Goal: Task Accomplishment & Management: Use online tool/utility

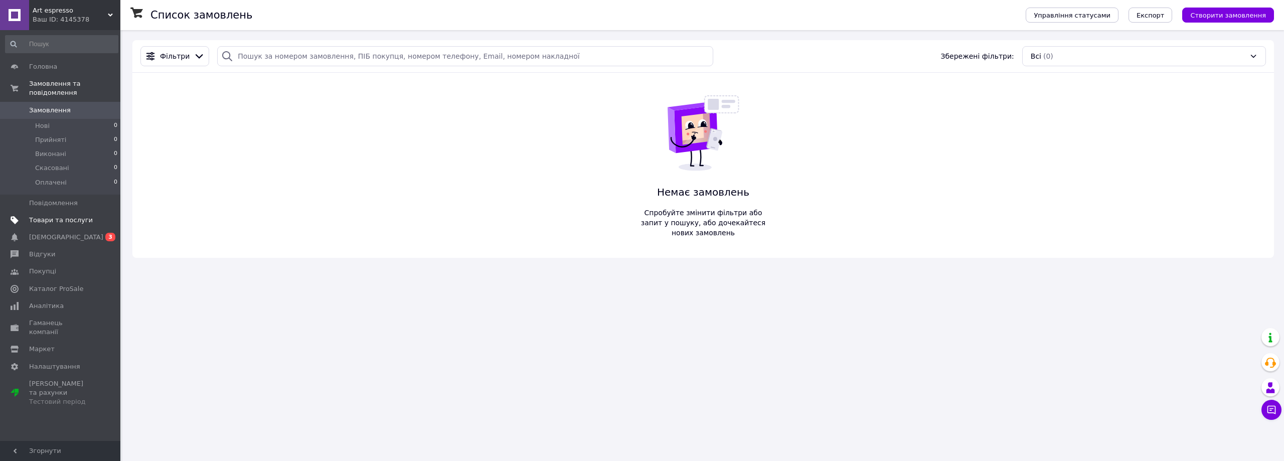
click at [54, 216] on span "Товари та послуги" at bounding box center [61, 220] width 64 height 9
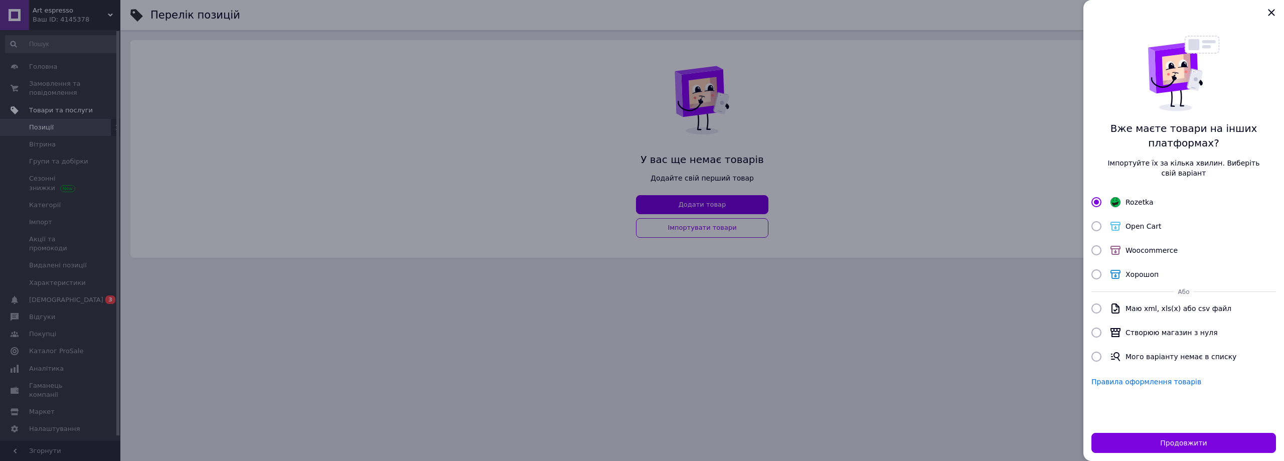
click at [54, 213] on div at bounding box center [642, 230] width 1284 height 461
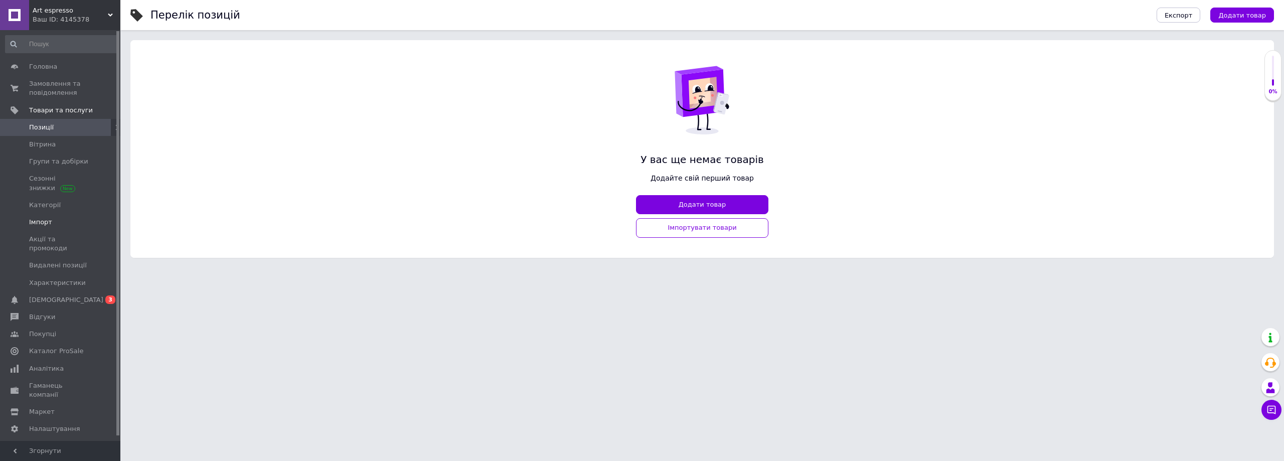
click at [43, 220] on span "Імпорт" at bounding box center [40, 222] width 23 height 9
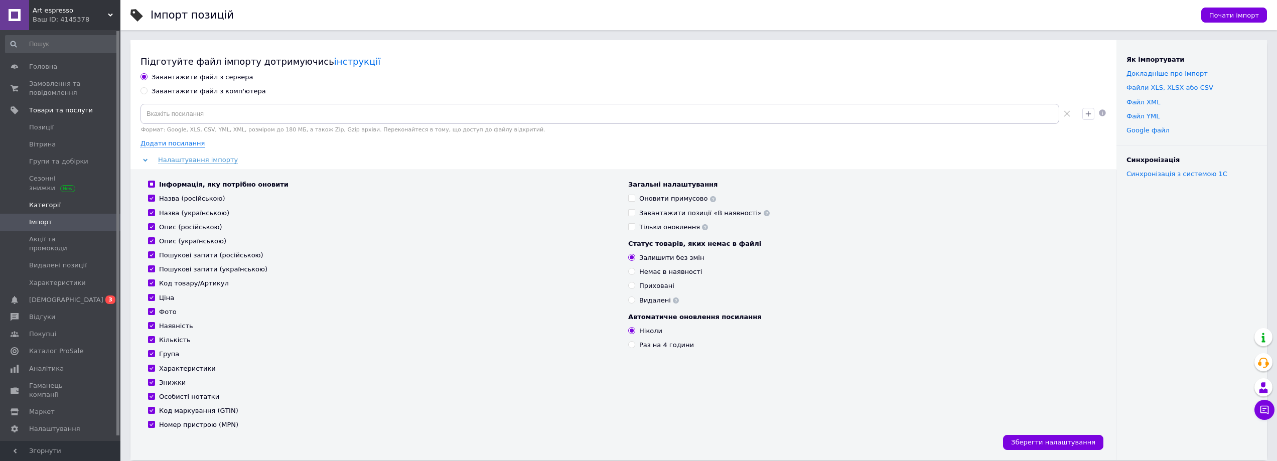
click at [50, 201] on span "Категорії" at bounding box center [45, 205] width 32 height 9
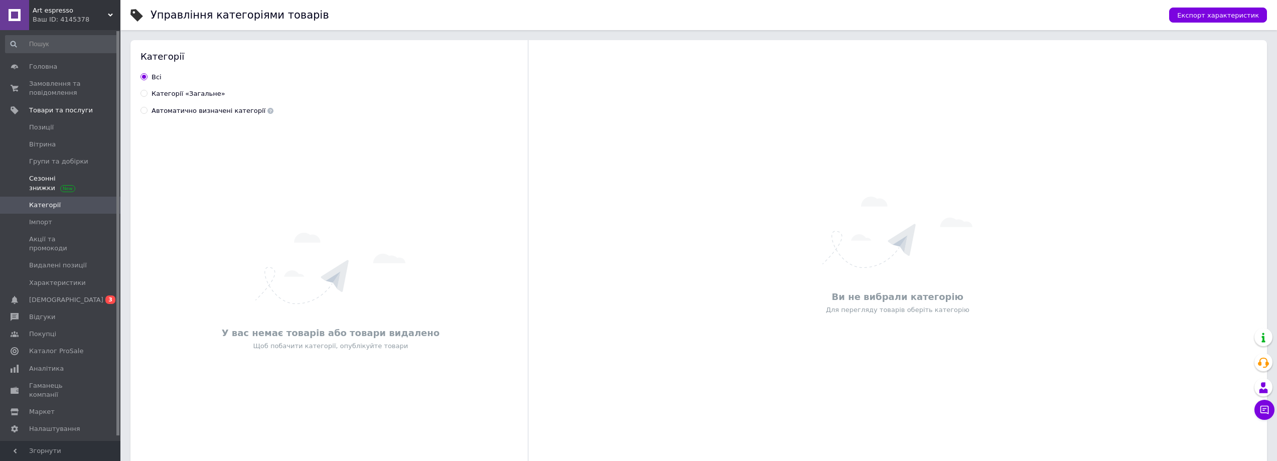
click at [56, 186] on span "Сезонні знижки" at bounding box center [61, 183] width 64 height 18
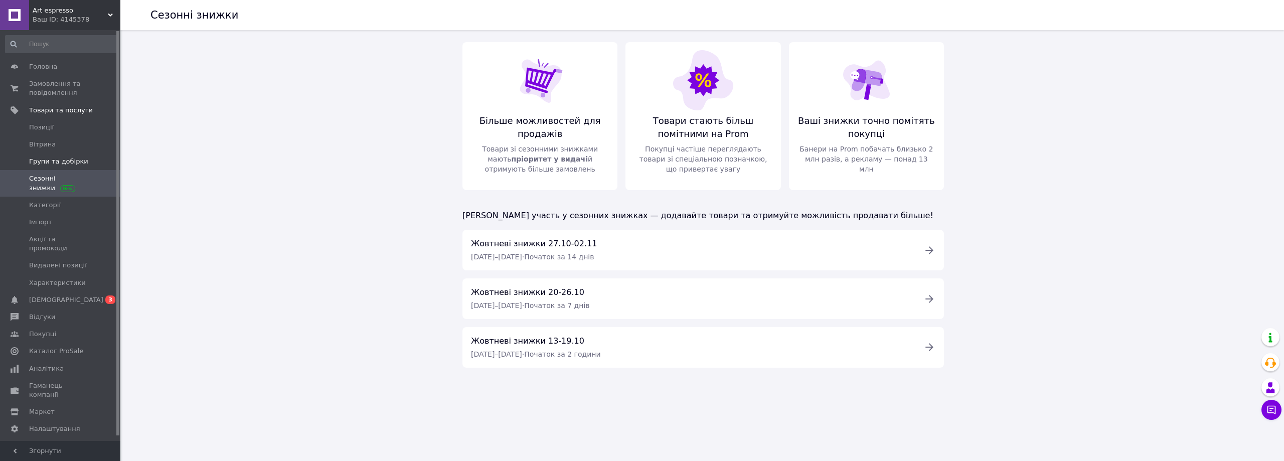
click at [56, 159] on span "Групи та добірки" at bounding box center [58, 161] width 59 height 9
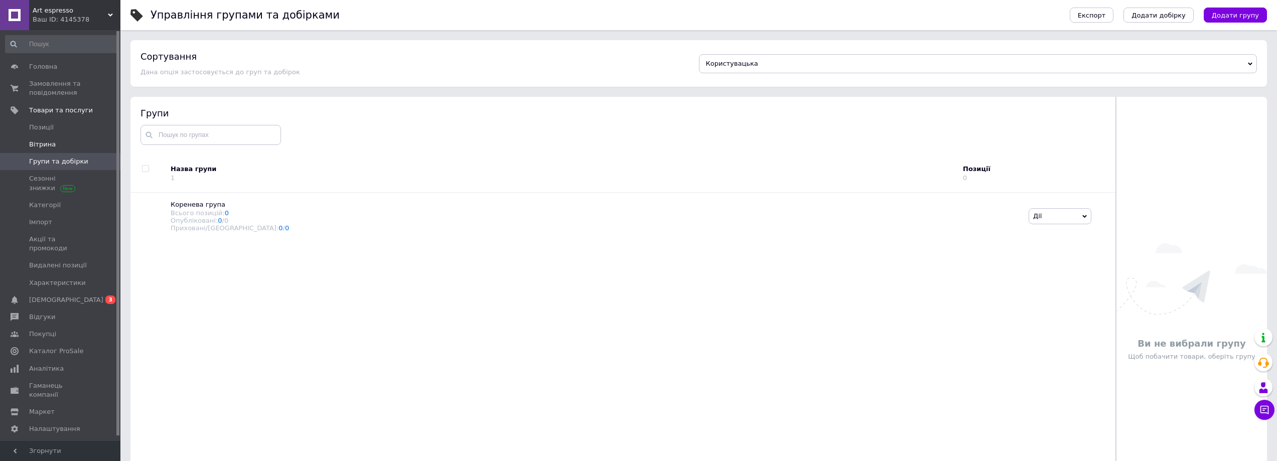
click at [50, 143] on span "Вітрина" at bounding box center [42, 144] width 27 height 9
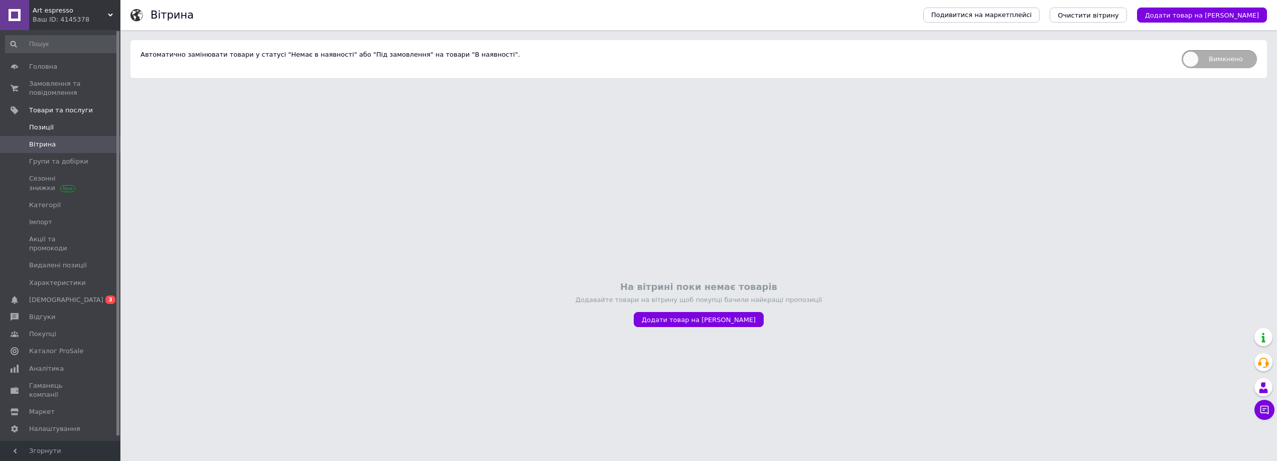
click at [47, 128] on span "Позиції" at bounding box center [41, 127] width 25 height 9
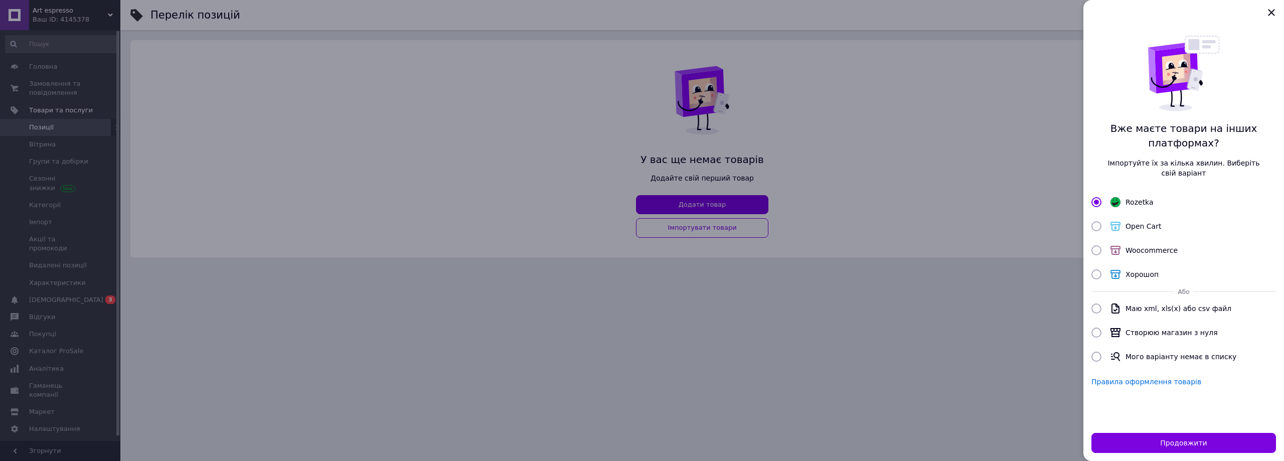
click at [1098, 330] on input "Створюю магазин з нуля" at bounding box center [1096, 333] width 10 height 10
radio input "true"
click at [1181, 444] on button "Продовжити" at bounding box center [1183, 443] width 185 height 20
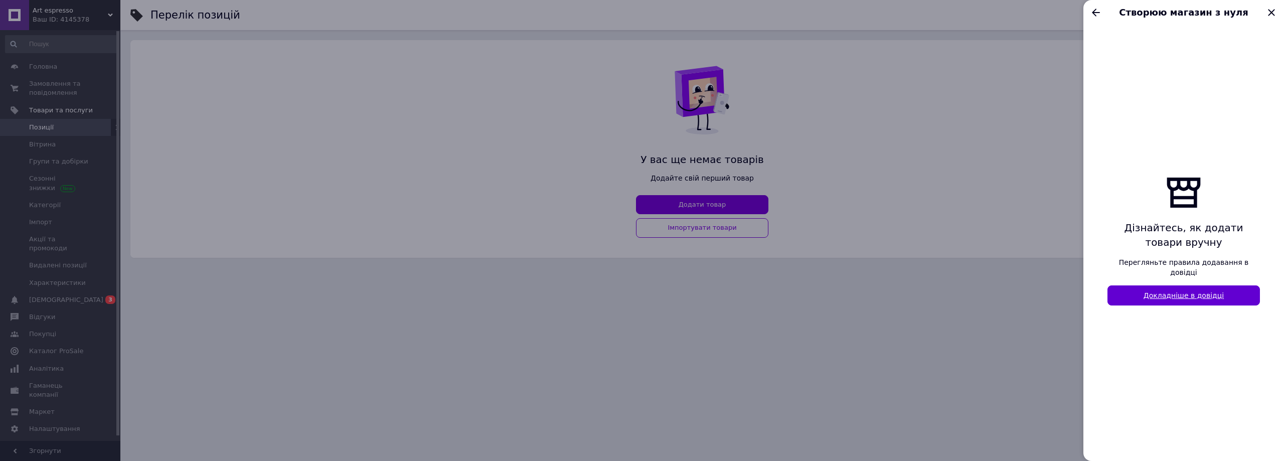
click at [1189, 292] on link "Докладніше в довідці" at bounding box center [1184, 295] width 152 height 20
click at [802, 187] on div at bounding box center [642, 230] width 1284 height 461
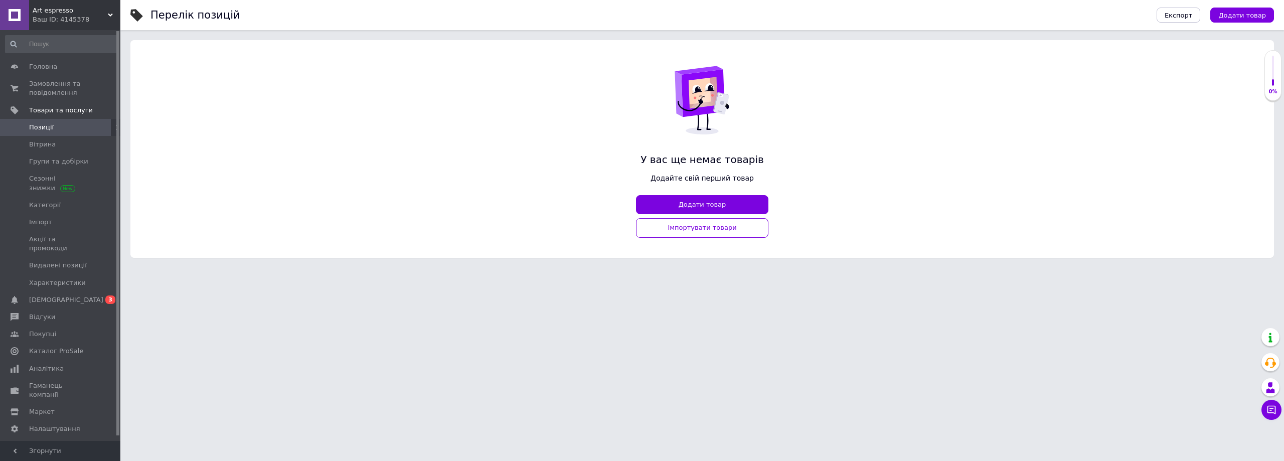
click at [90, 16] on div "Ваш ID: 4145378" at bounding box center [77, 19] width 88 height 9
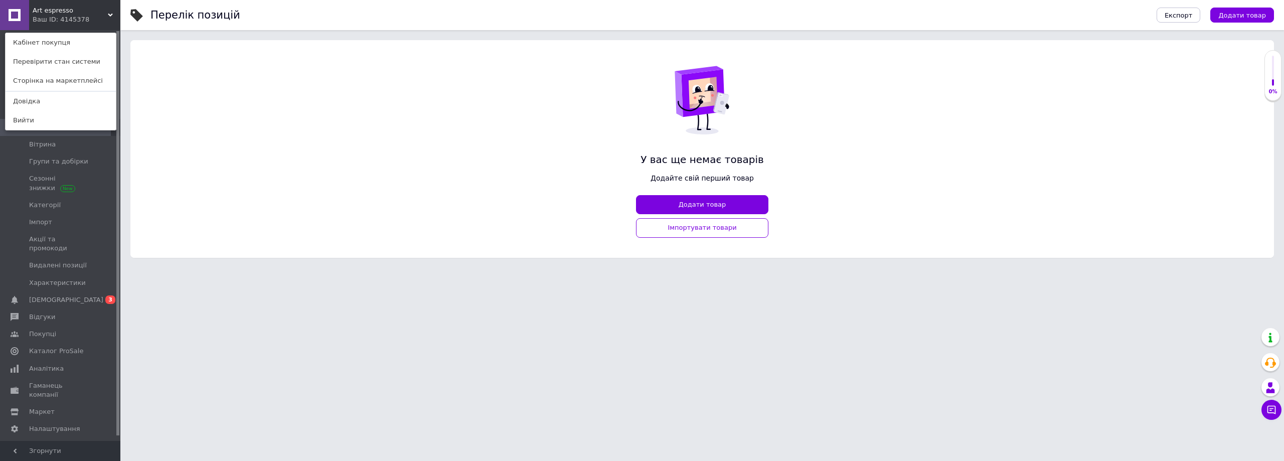
click at [56, 115] on link "Вийти" at bounding box center [61, 120] width 110 height 19
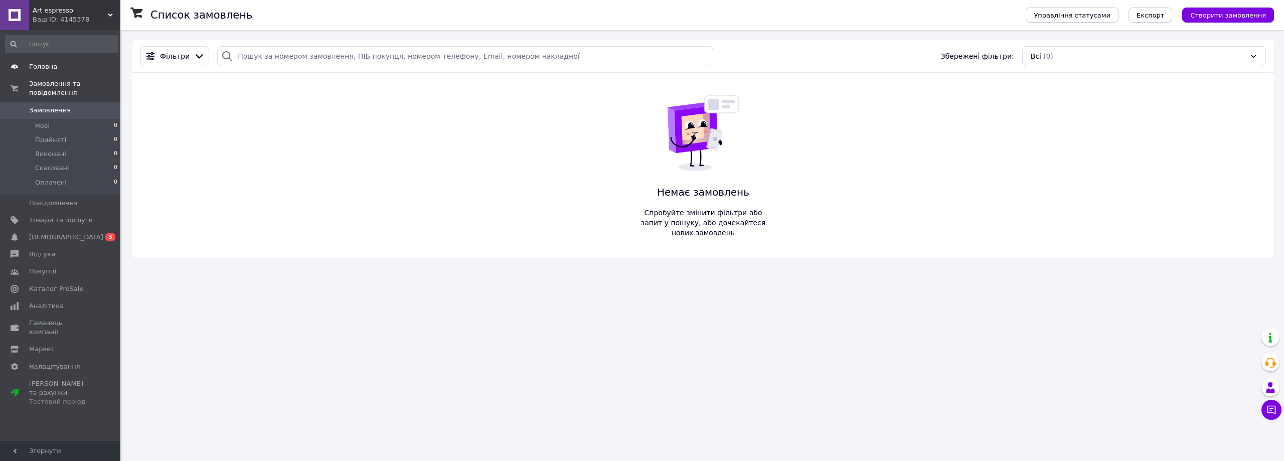
click at [48, 69] on span "Головна" at bounding box center [43, 66] width 28 height 9
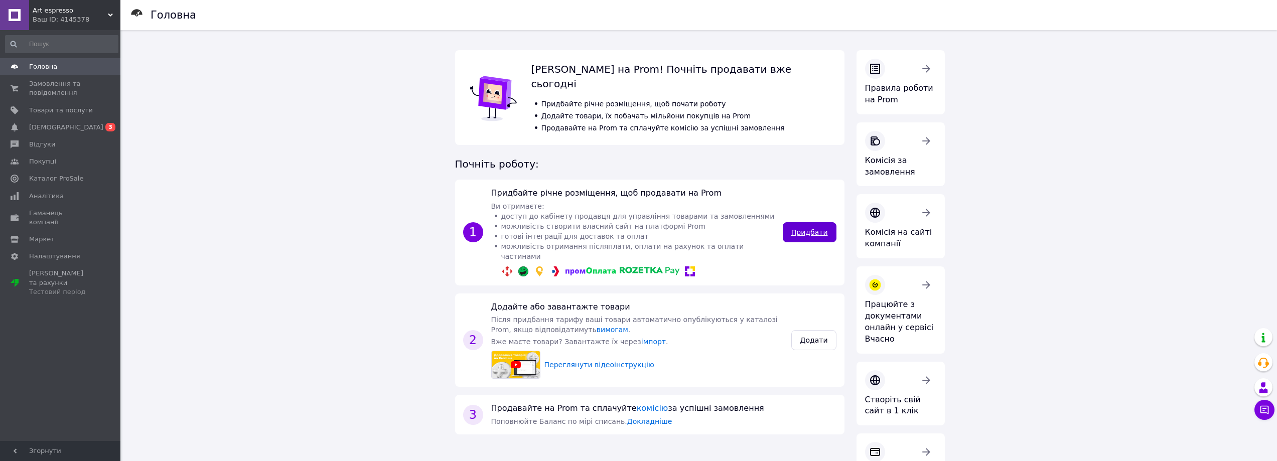
click at [810, 222] on link "Придбати" at bounding box center [809, 232] width 54 height 20
